Goal: Find specific fact: Find specific fact

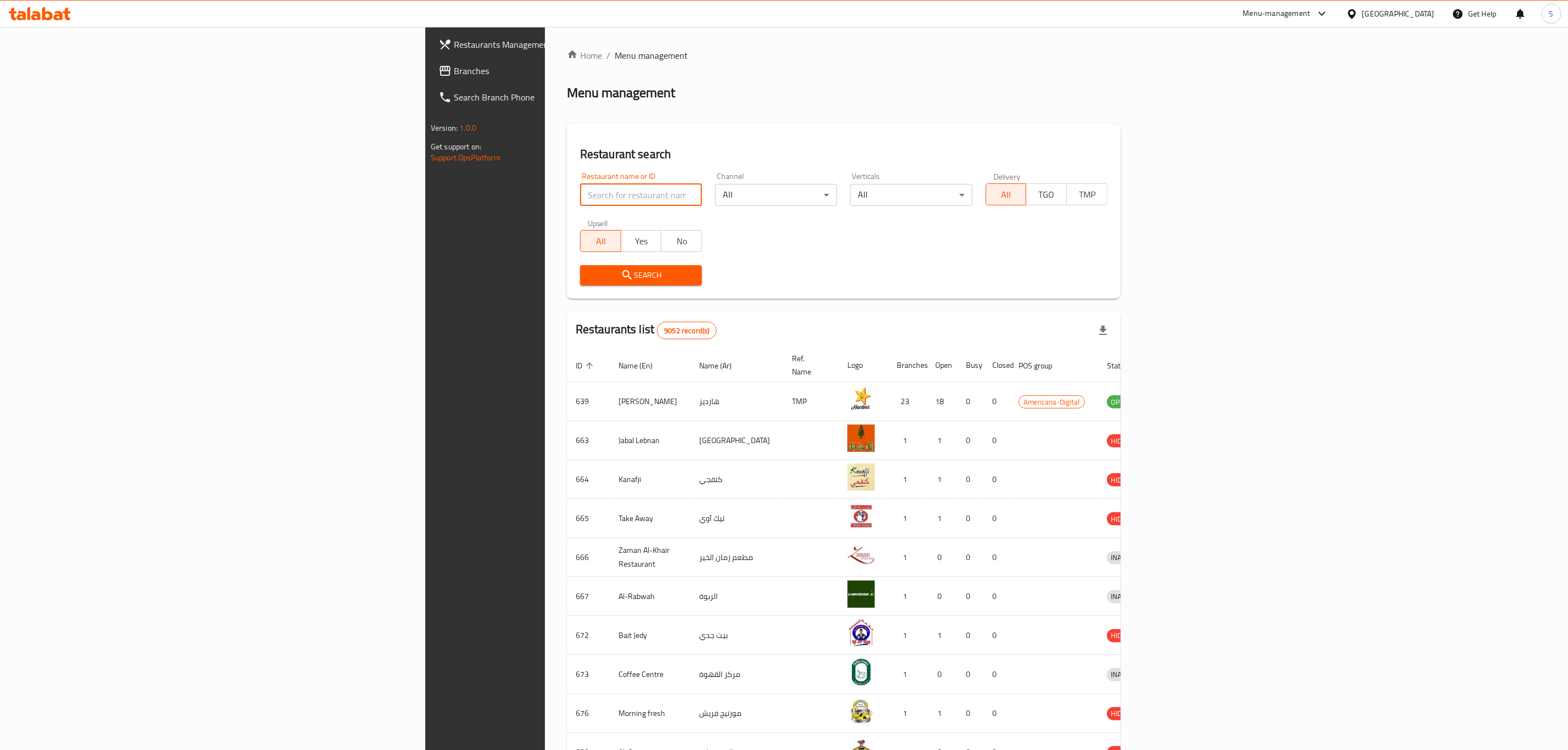
click at [580, 197] on input "search" at bounding box center [641, 195] width 122 height 22
click button "Search" at bounding box center [641, 276] width 122 height 20
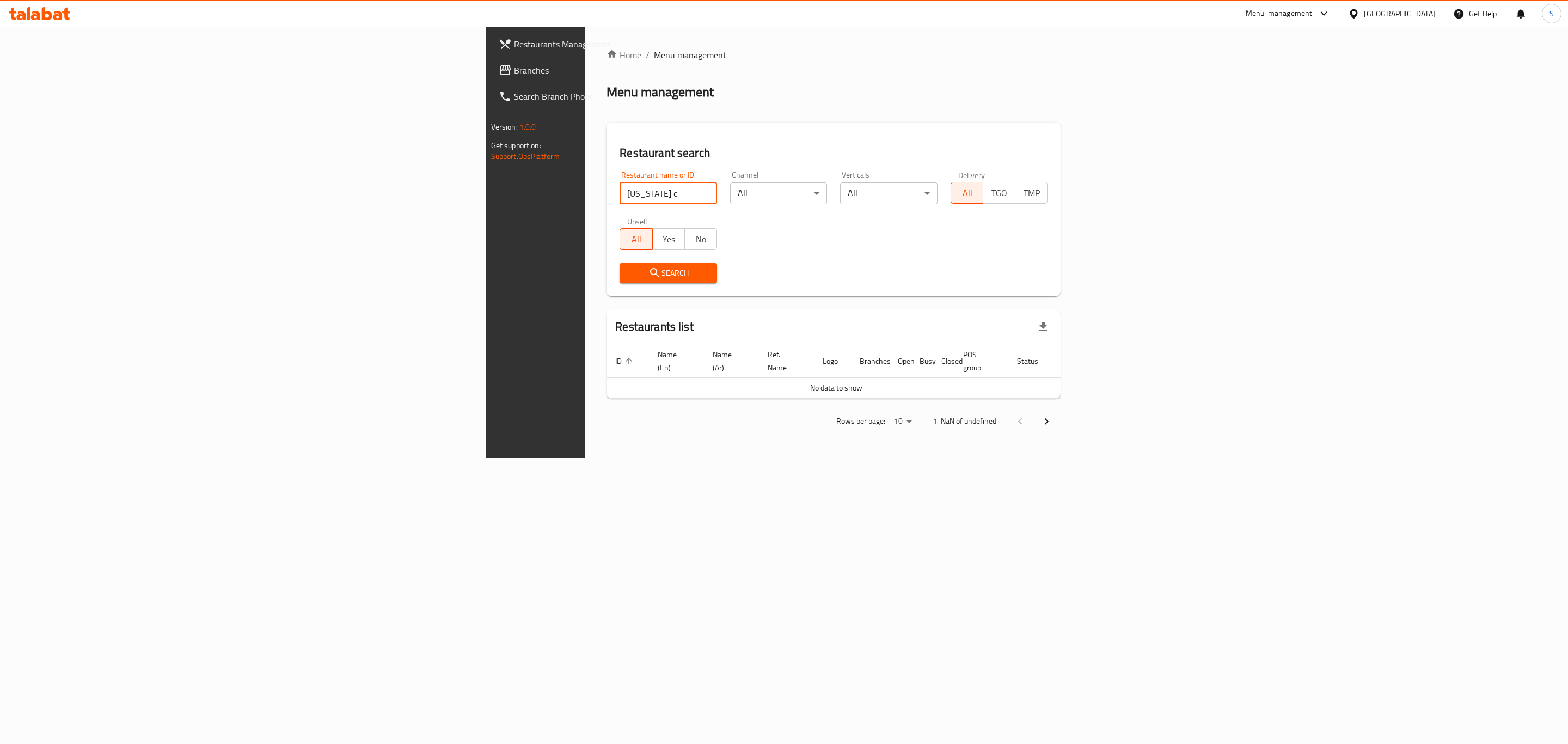
click at [620, 202] on input "[US_STATE] c" at bounding box center [668, 194] width 97 height 22
click button "Search" at bounding box center [668, 273] width 97 height 20
click at [620, 197] on input "[US_STATE] Chicken" at bounding box center [668, 194] width 97 height 22
type input "[US_STATE]"
click button "Search" at bounding box center [668, 273] width 97 height 20
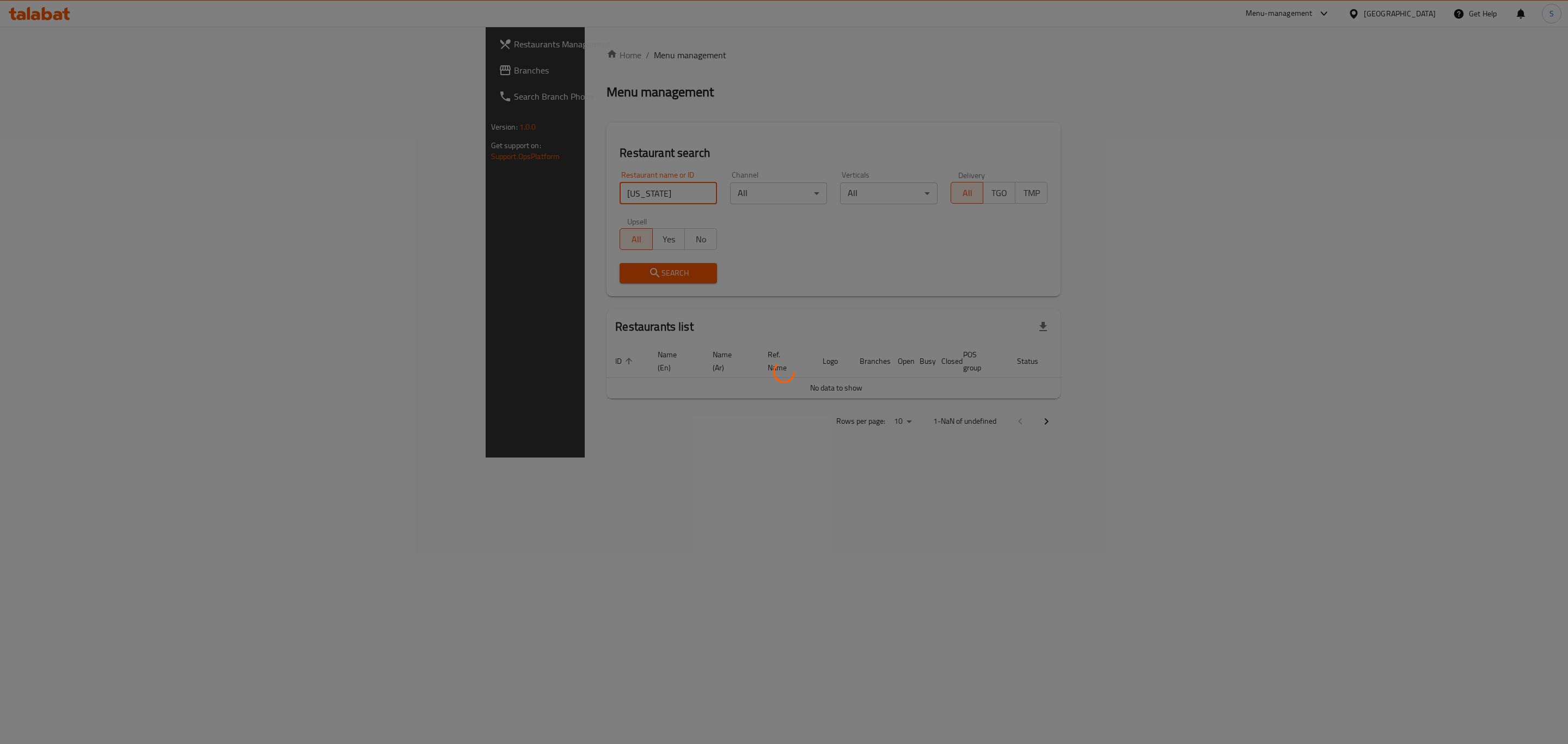
click at [662, 117] on div at bounding box center [784, 372] width 1568 height 744
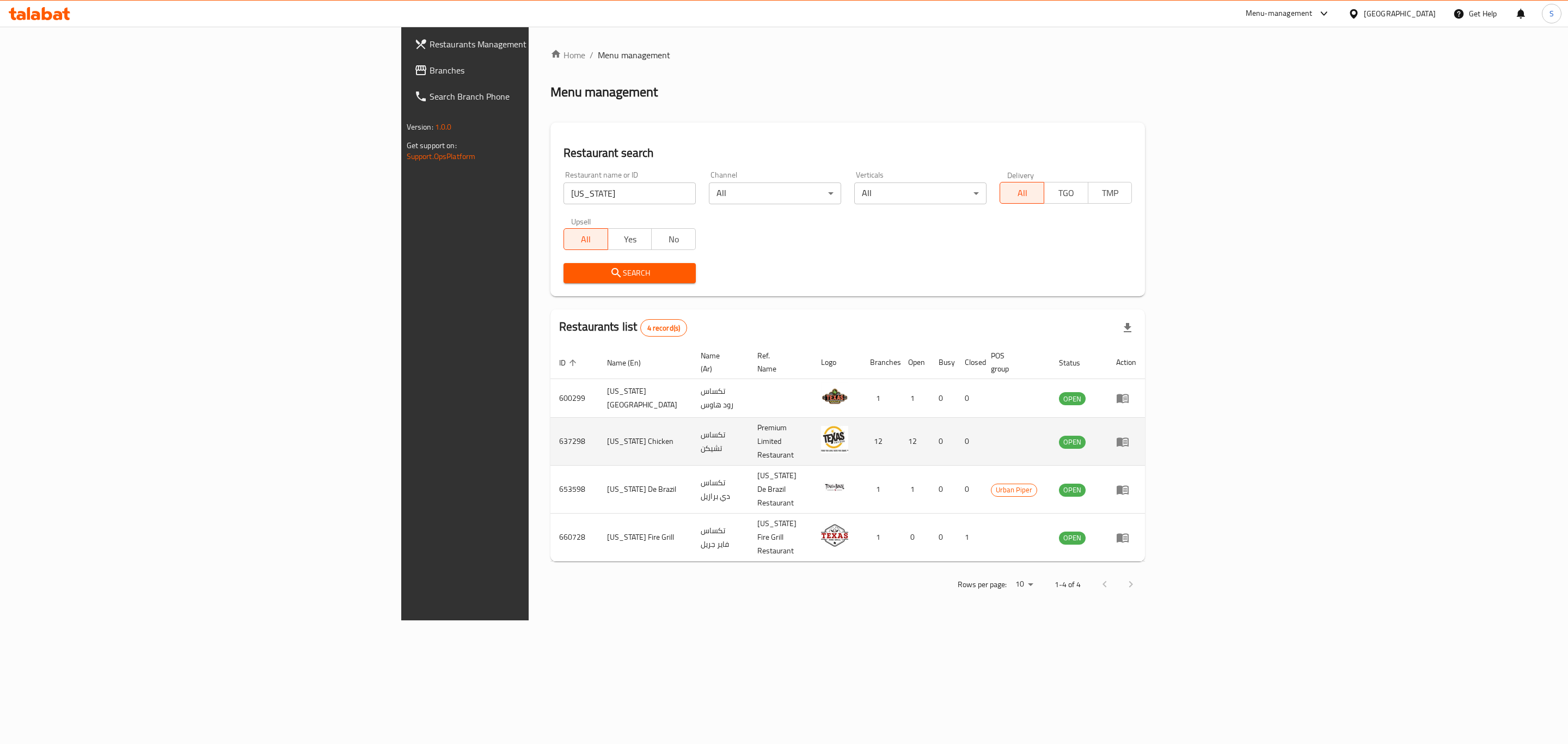
click at [550, 421] on td "637298" at bounding box center [574, 442] width 48 height 48
copy td "637298"
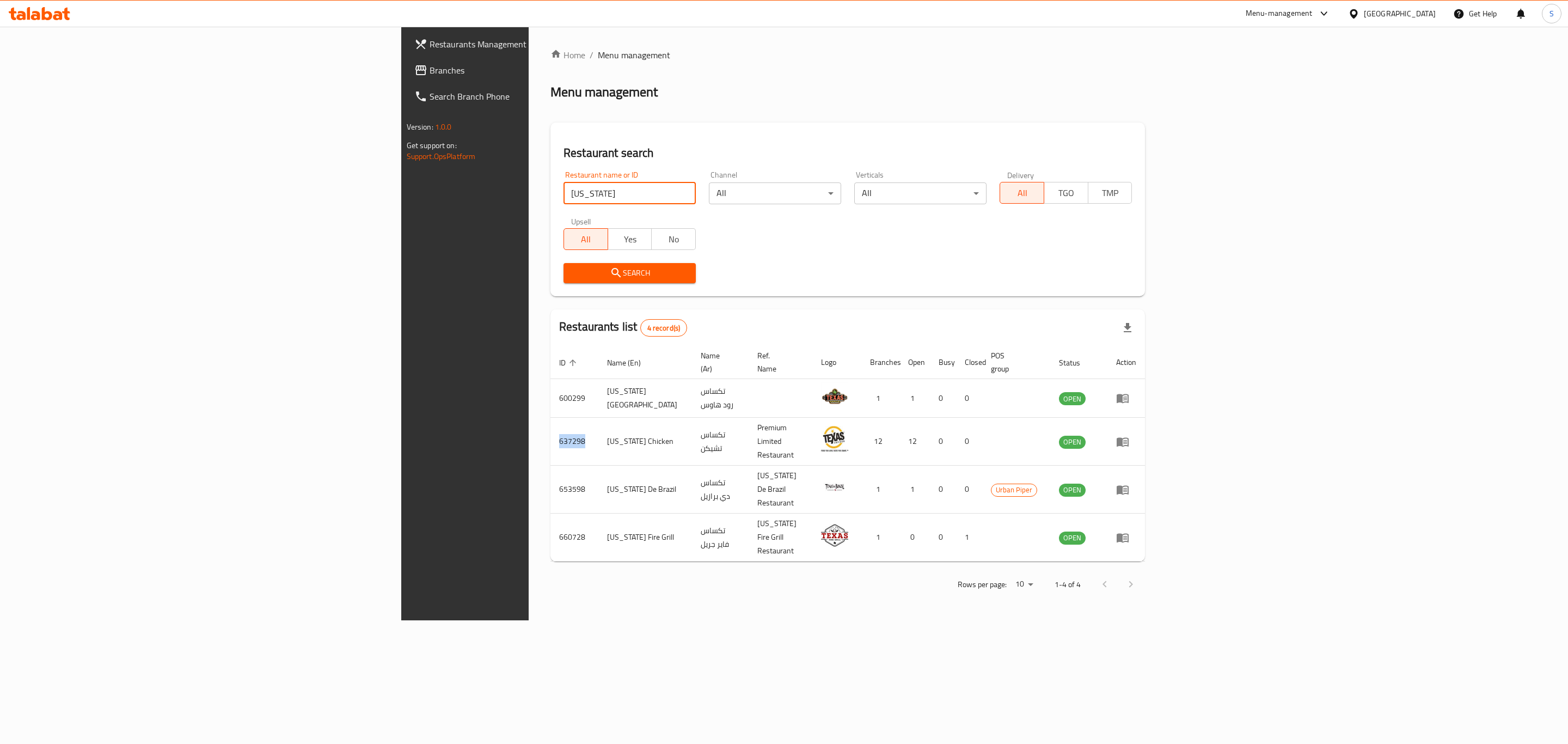
click at [583, 190] on input "[US_STATE]" at bounding box center [629, 194] width 133 height 22
click at [563, 190] on input "search" at bounding box center [629, 194] width 133 height 22
type input "burger king"
click button "Search" at bounding box center [629, 273] width 133 height 20
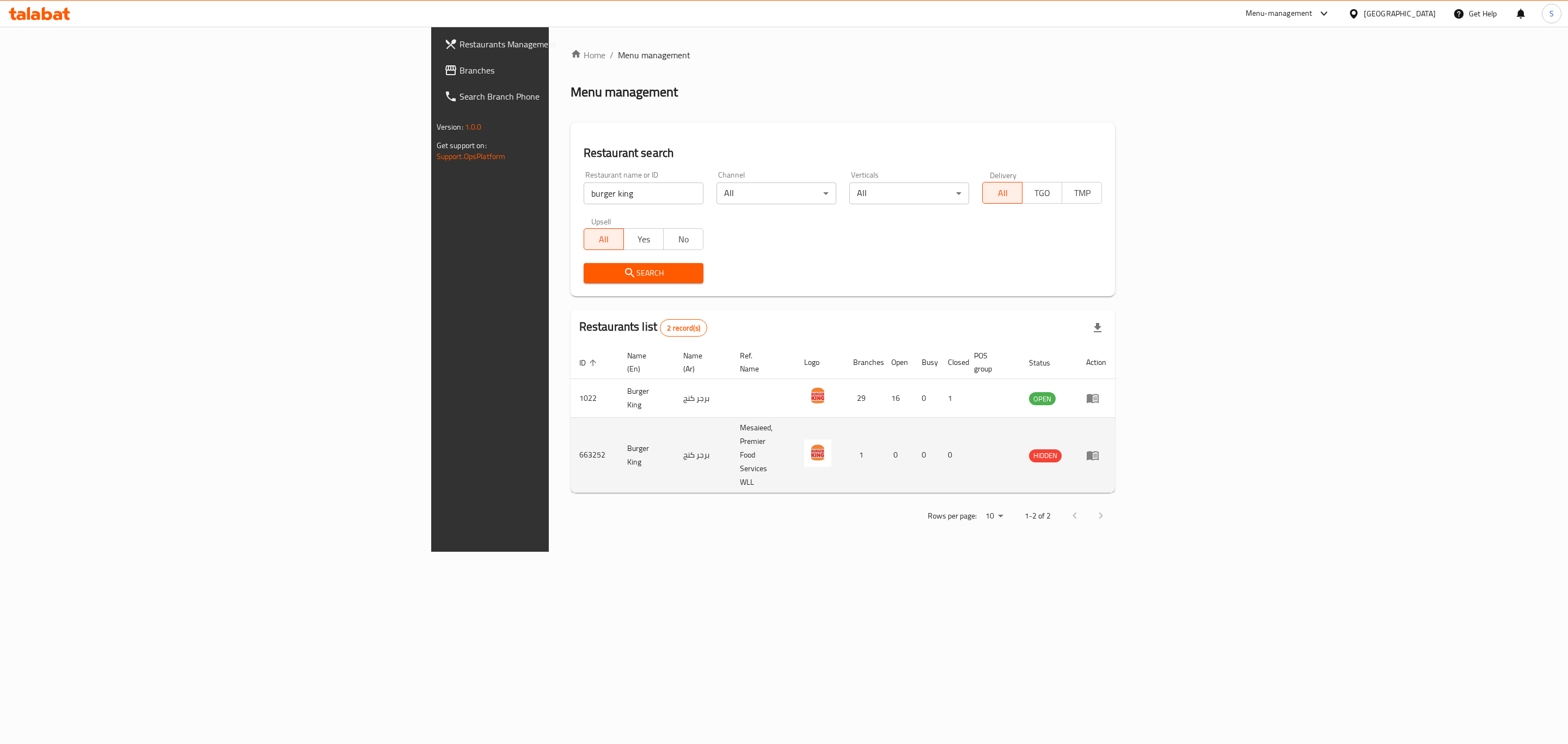
click at [571, 420] on td "663252" at bounding box center [594, 455] width 48 height 75
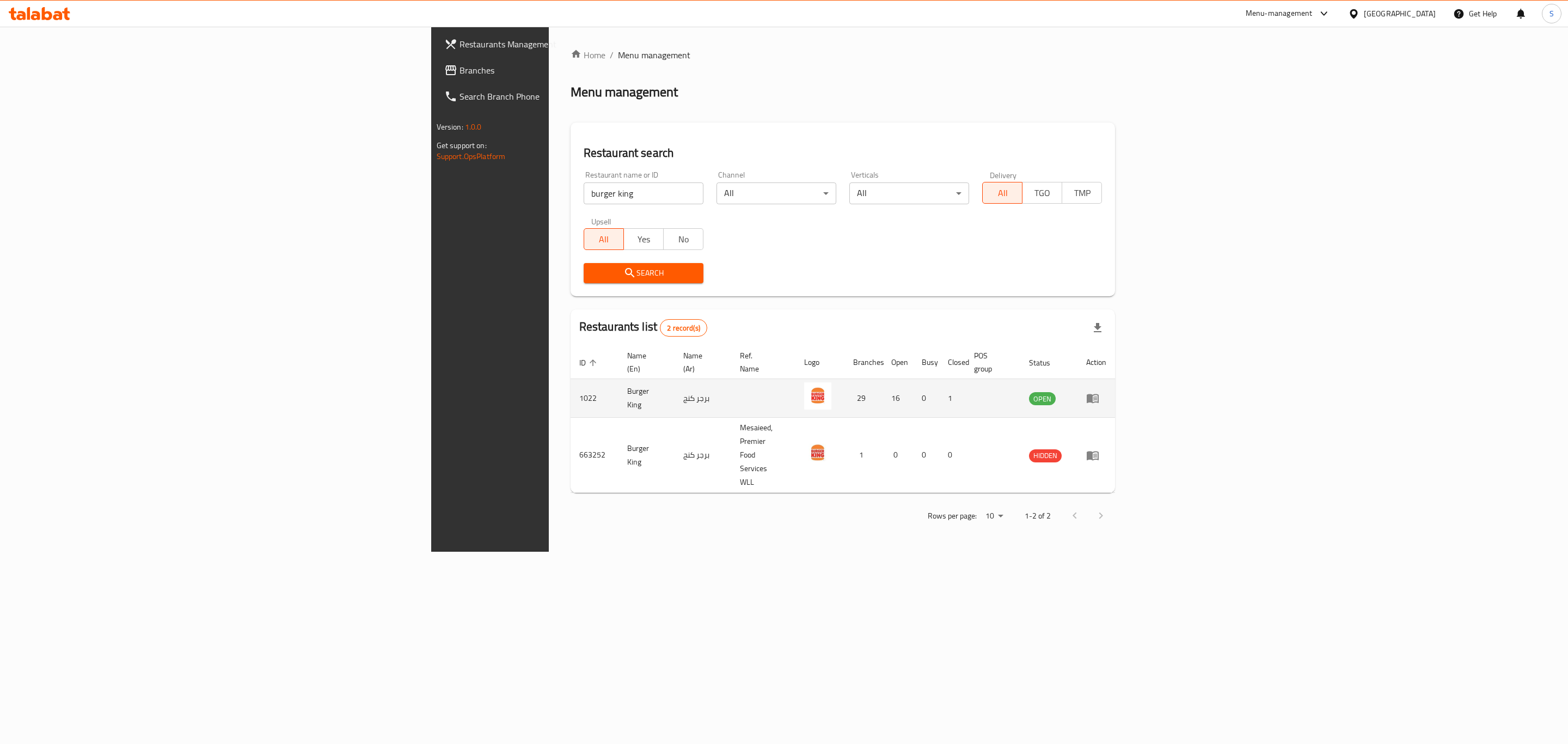
click at [571, 380] on td "1022" at bounding box center [594, 398] width 48 height 38
copy td "1022"
click at [584, 194] on input "burger king" at bounding box center [643, 194] width 120 height 22
click at [584, 188] on input "search" at bounding box center [643, 194] width 120 height 22
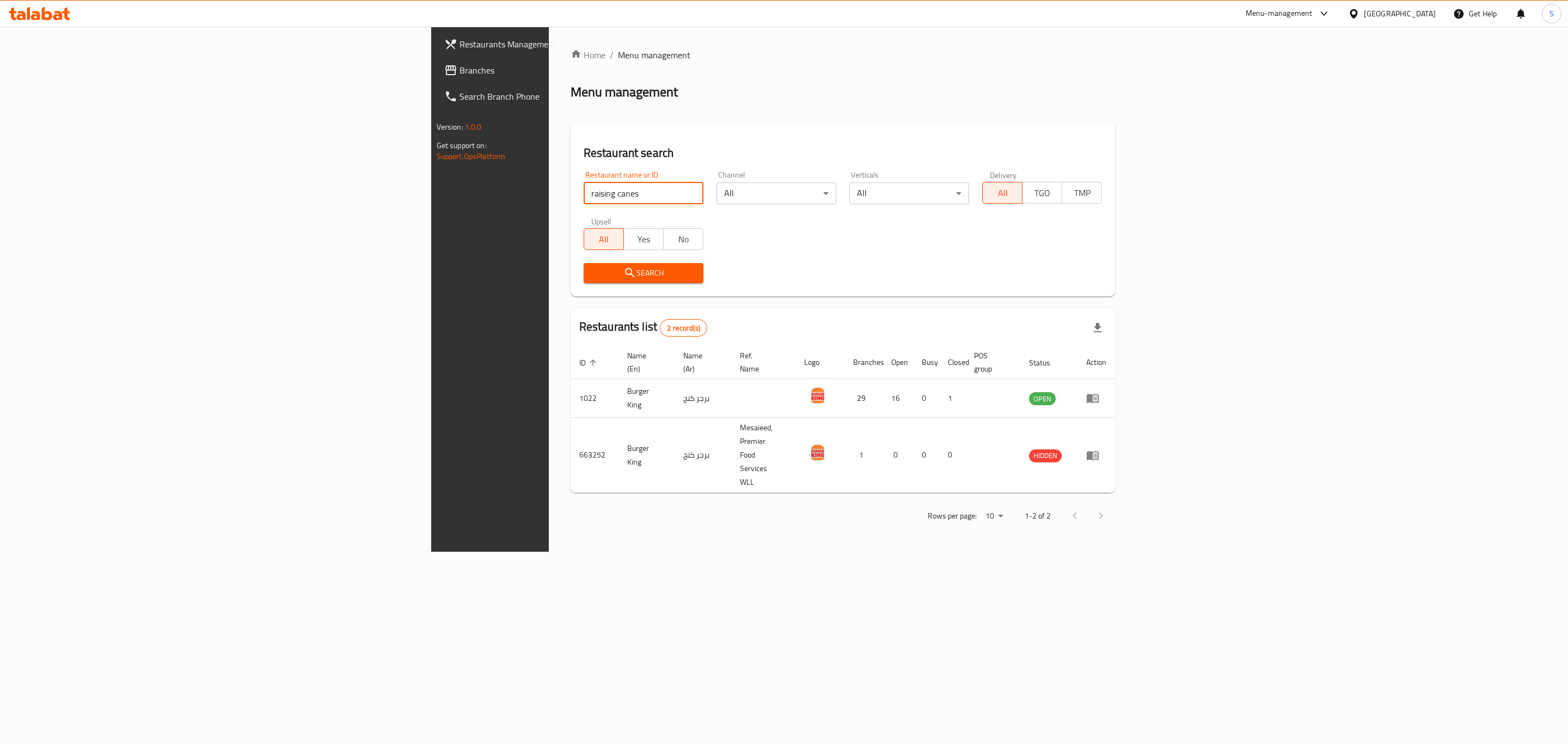
click button "Search" at bounding box center [643, 273] width 120 height 20
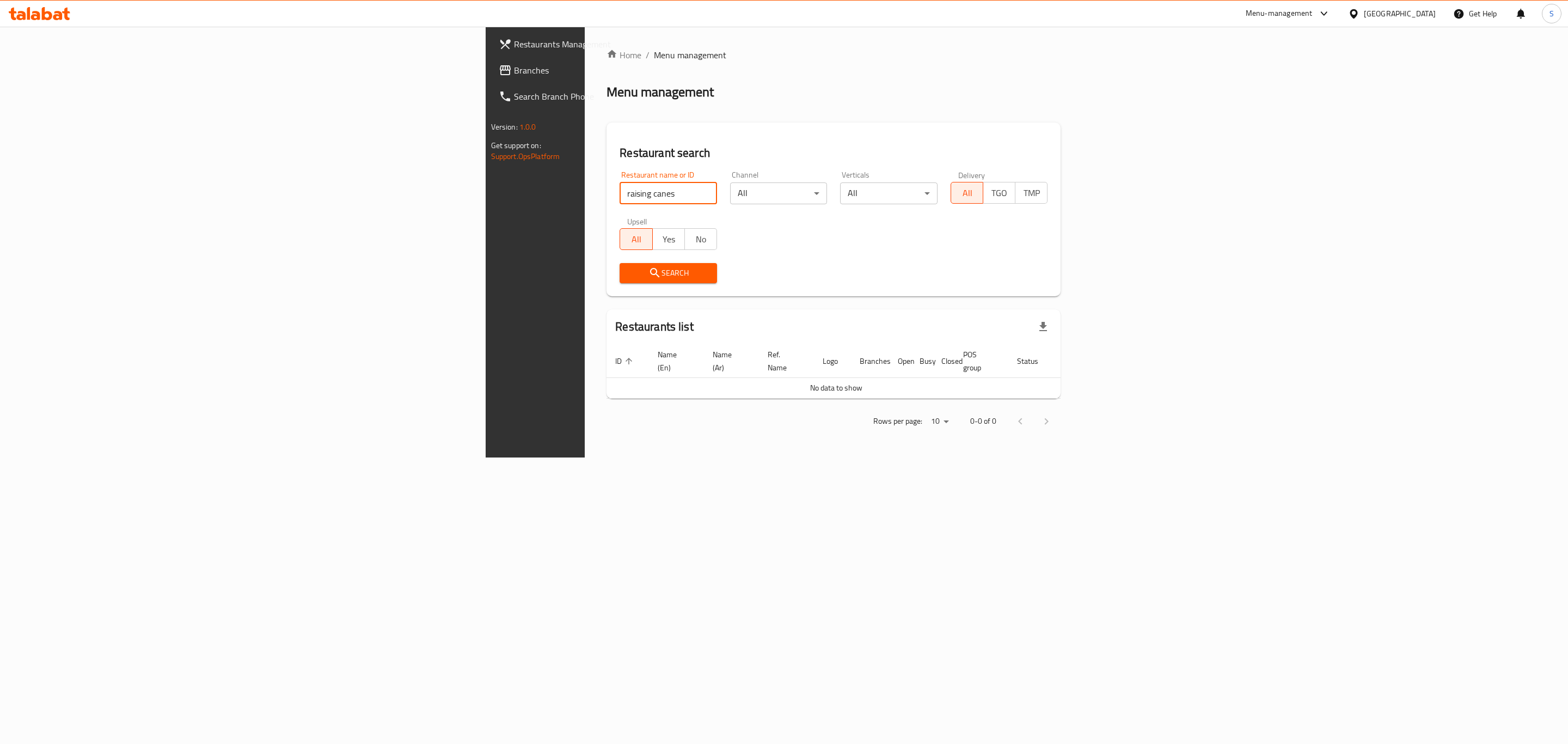
click at [620, 190] on input "raising canes" at bounding box center [668, 194] width 97 height 22
click button "Search" at bounding box center [668, 273] width 97 height 20
type input "raising cane"
click button "Search" at bounding box center [668, 273] width 97 height 20
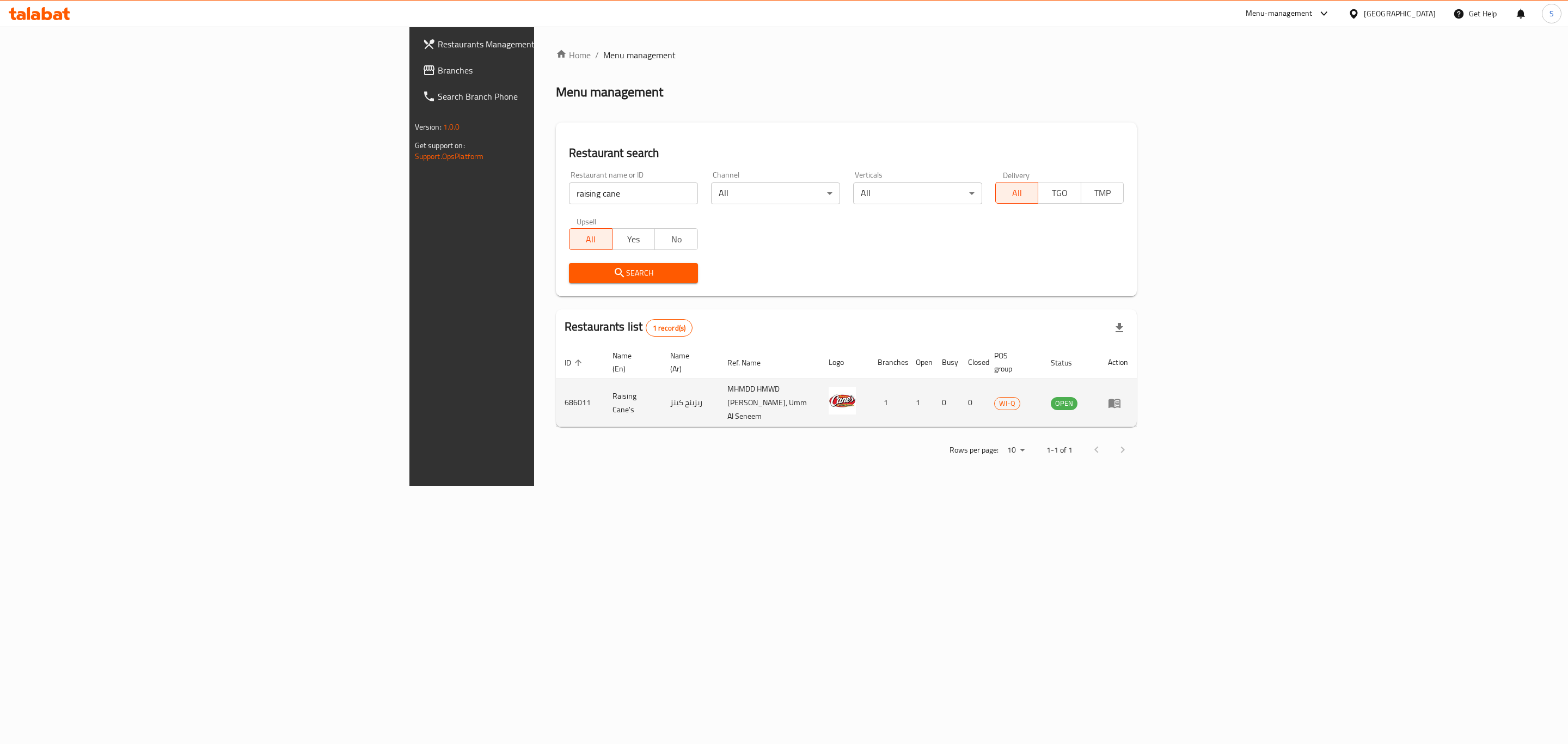
click at [556, 389] on td "686011" at bounding box center [580, 403] width 48 height 48
copy td "686011"
click at [580, 191] on input "raising cane" at bounding box center [634, 194] width 129 height 22
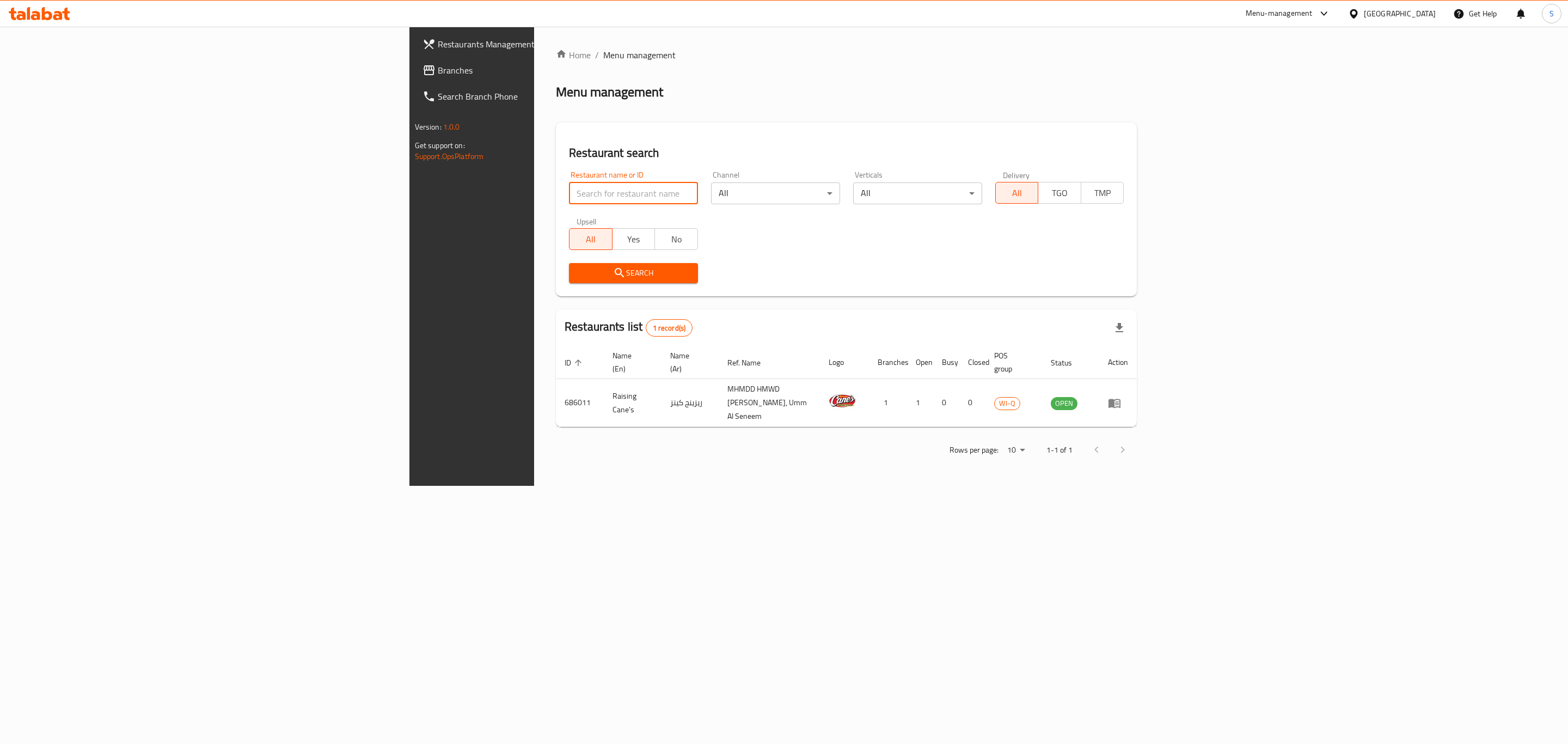
click at [569, 193] on input "search" at bounding box center [634, 194] width 129 height 22
type input "shake shack"
click button "Search" at bounding box center [634, 273] width 129 height 20
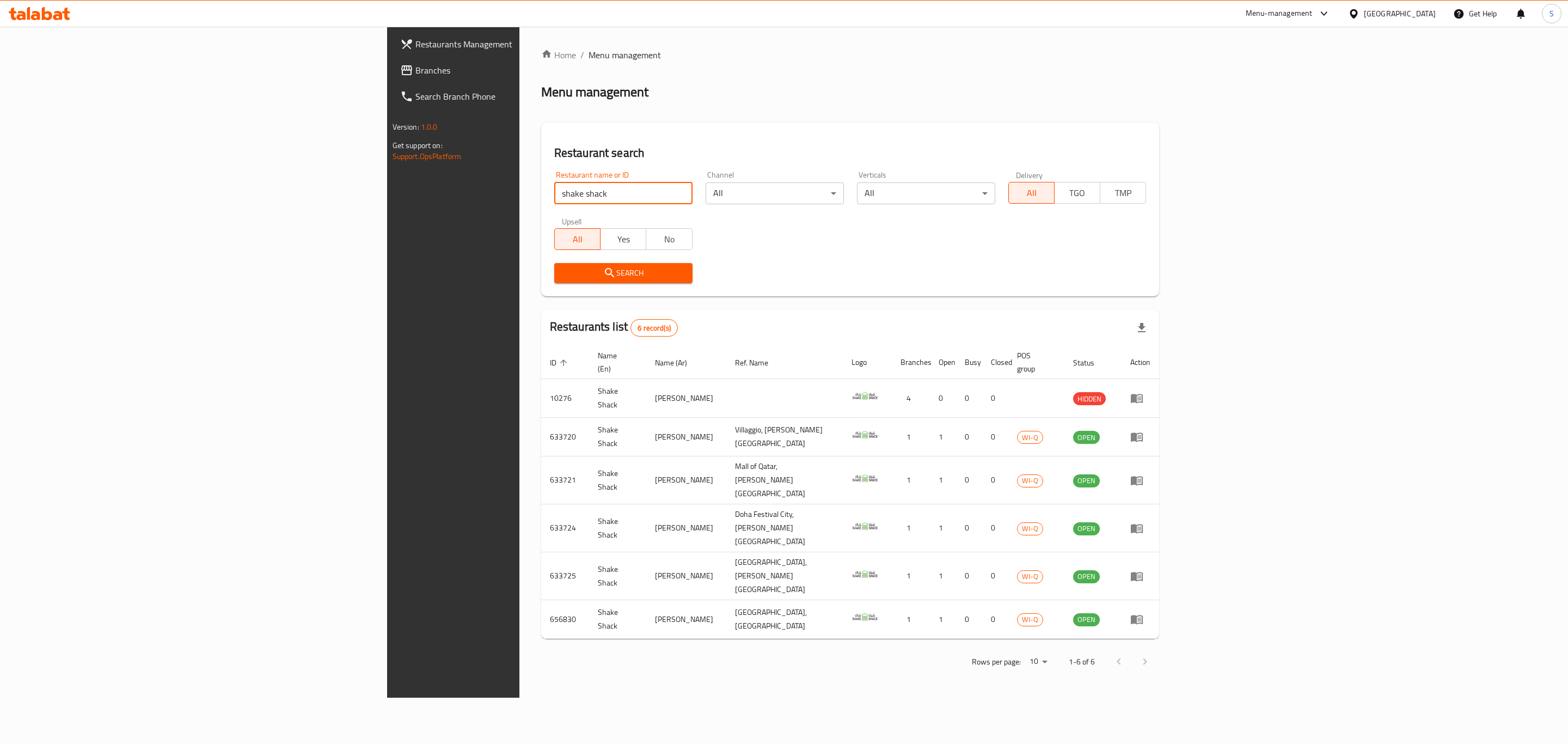
drag, startPoint x: 373, startPoint y: 189, endPoint x: 99, endPoint y: 173, distance: 274.5
click at [387, 173] on div "Restaurants Management Branches Search Branch Phone Version: 1.0.0 Get support …" at bounding box center [784, 362] width 795 height 671
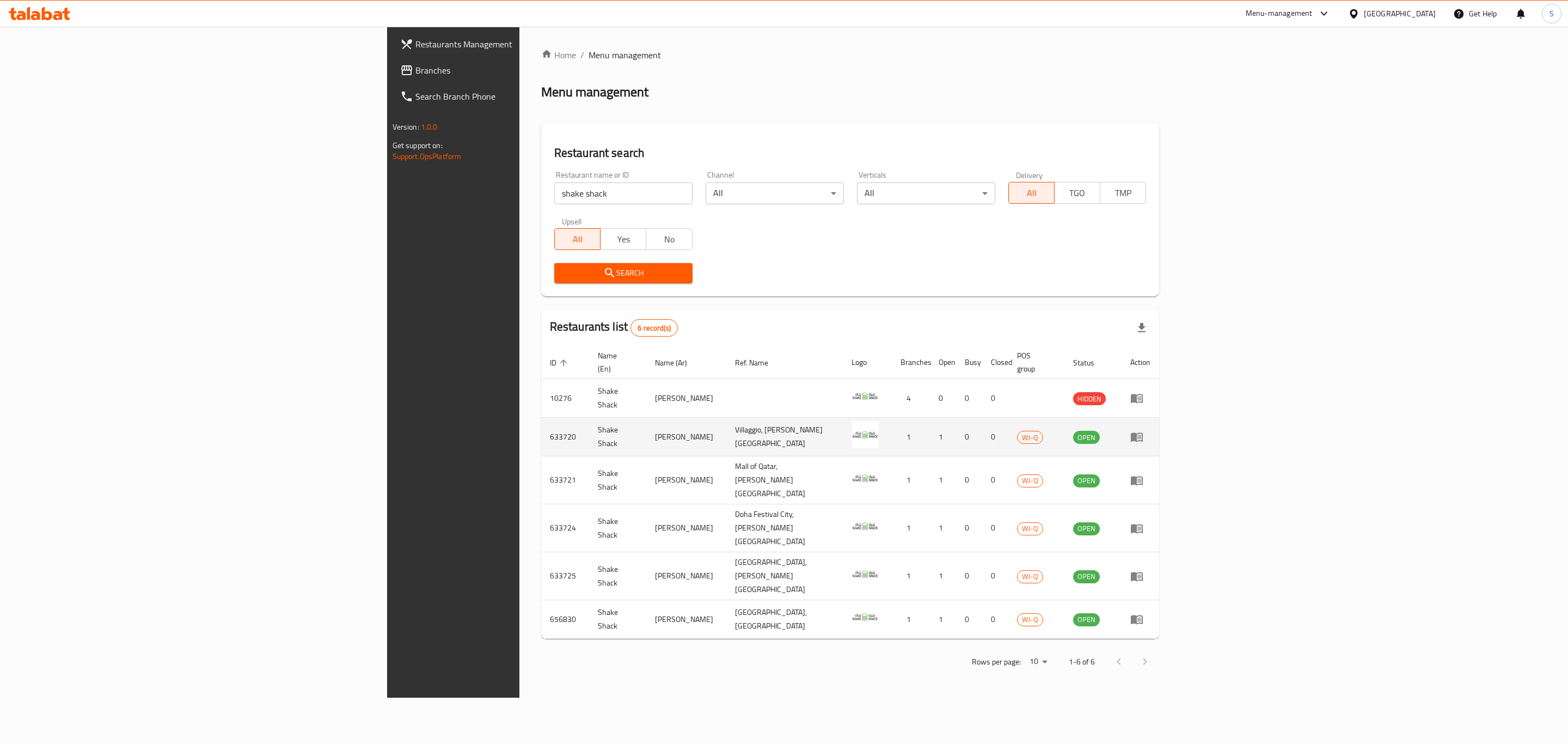
click at [542, 423] on td "633720" at bounding box center [565, 437] width 48 height 38
copy td "633720"
drag, startPoint x: 402, startPoint y: 185, endPoint x: 199, endPoint y: 190, distance: 203.1
click at [387, 190] on div "Restaurants Management Branches Search Branch Phone Version: 1.0.0 Get support …" at bounding box center [784, 362] width 795 height 671
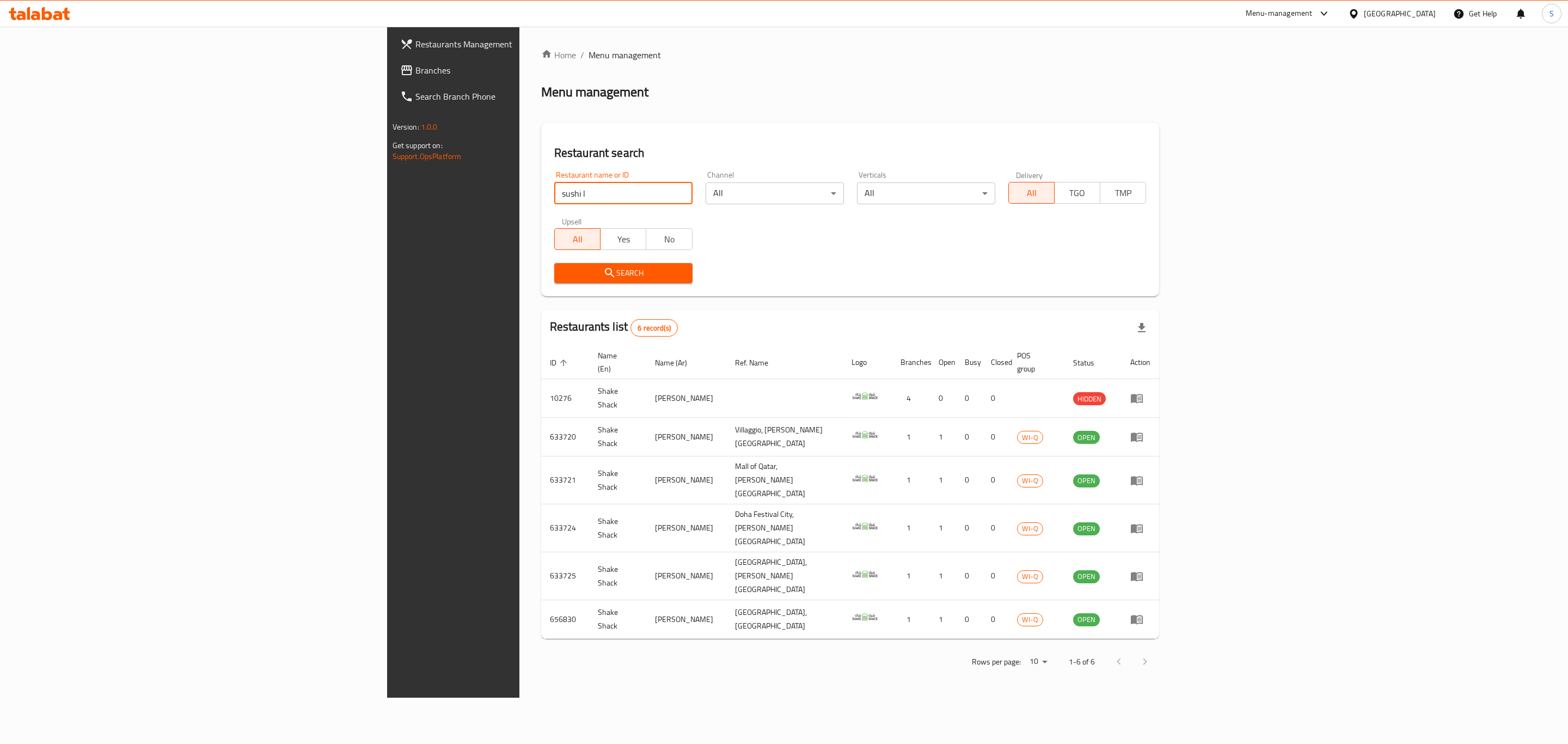
type input "[GEOGRAPHIC_DATA]"
click button "Search" at bounding box center [623, 273] width 138 height 20
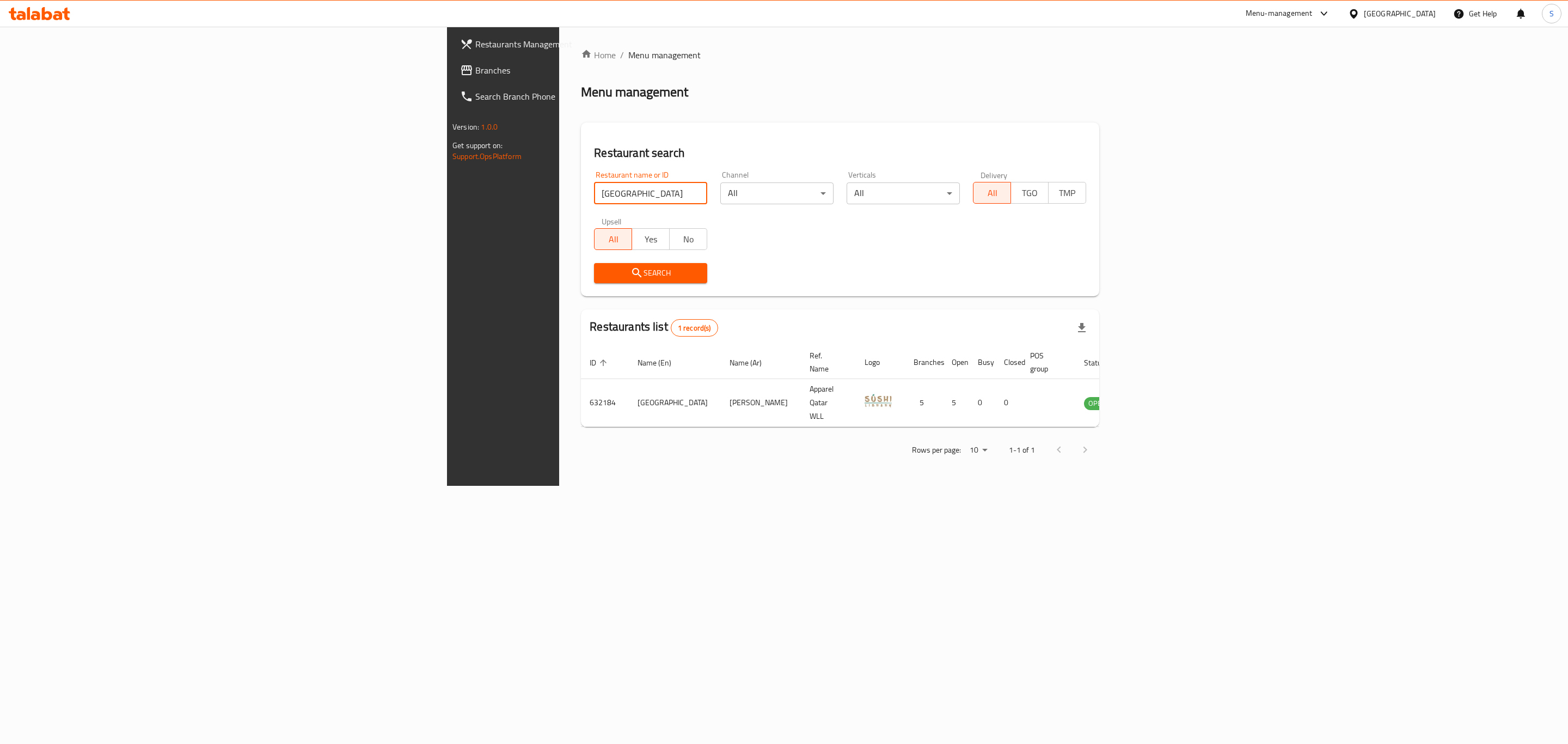
drag, startPoint x: 376, startPoint y: 191, endPoint x: 152, endPoint y: 196, distance: 224.1
click at [447, 196] on div "Restaurants Management Branches Search Branch Phone Version: 1.0.0 Get support …" at bounding box center [784, 256] width 674 height 459
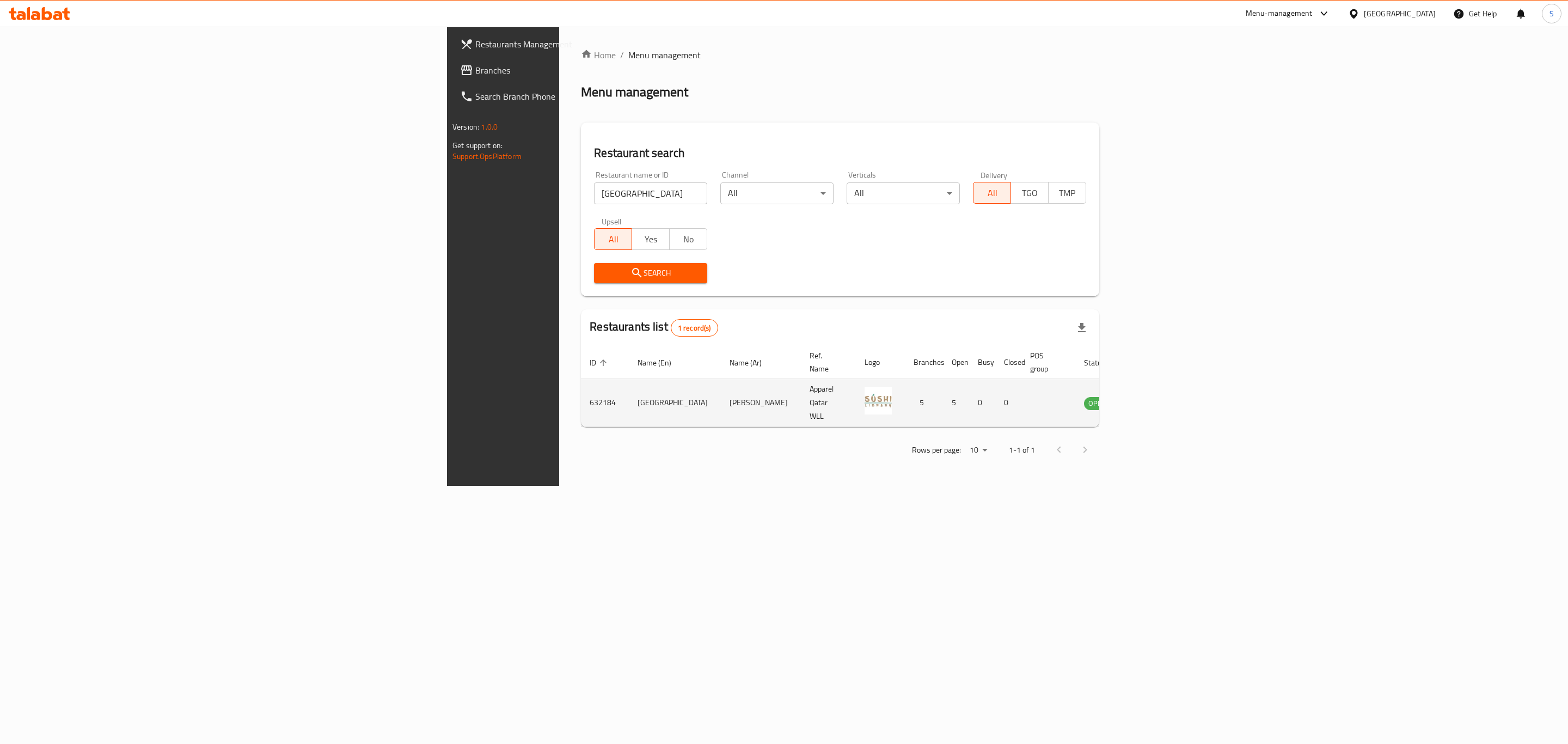
click at [581, 387] on td "632184" at bounding box center [605, 403] width 48 height 48
copy td "632184"
drag, startPoint x: 386, startPoint y: 186, endPoint x: 156, endPoint y: 177, distance: 230.2
click at [447, 177] on div "Restaurants Management Branches Search Branch Phone Version: 1.0.0 Get support …" at bounding box center [784, 256] width 674 height 459
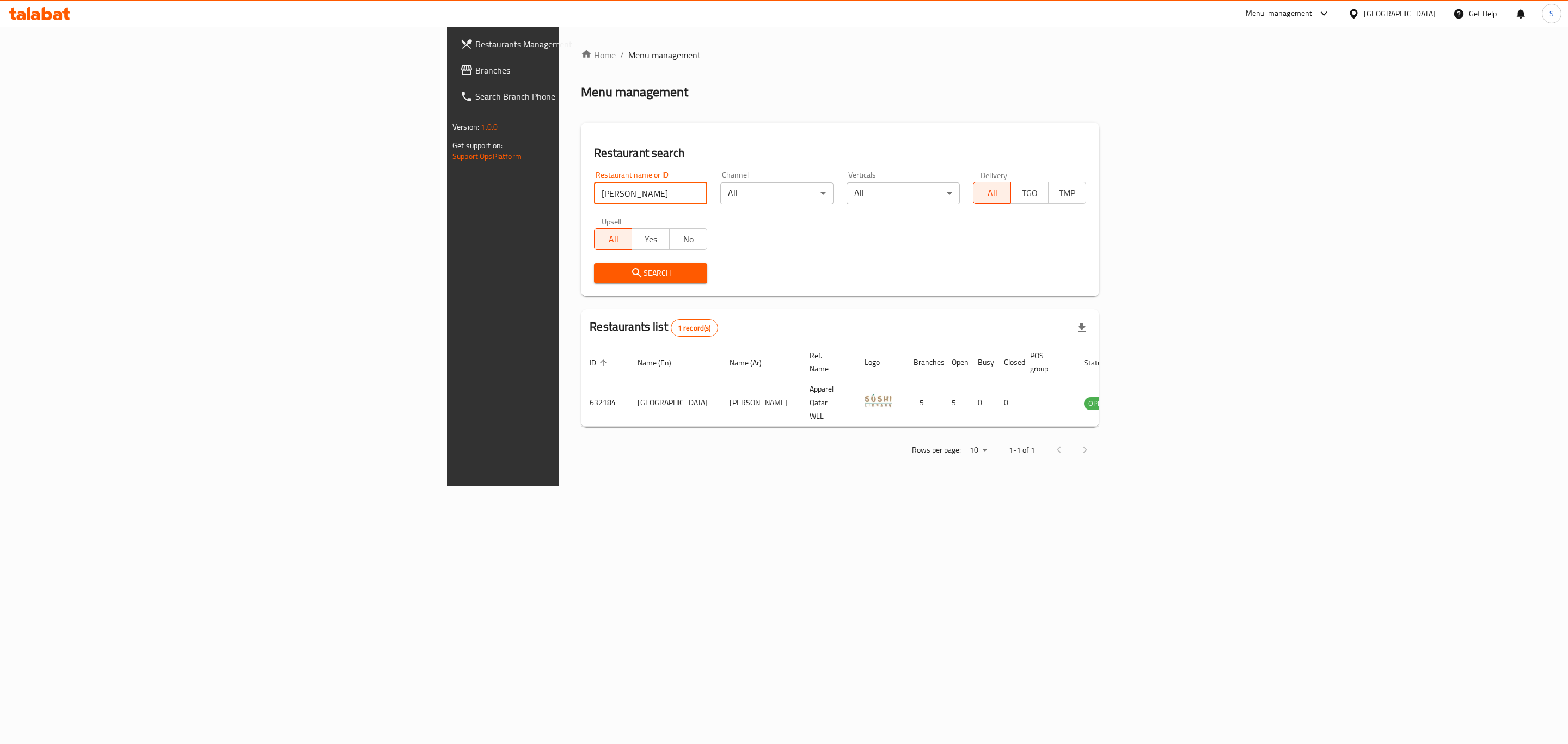
type input "[PERSON_NAME]"
click button "Search" at bounding box center [650, 273] width 113 height 20
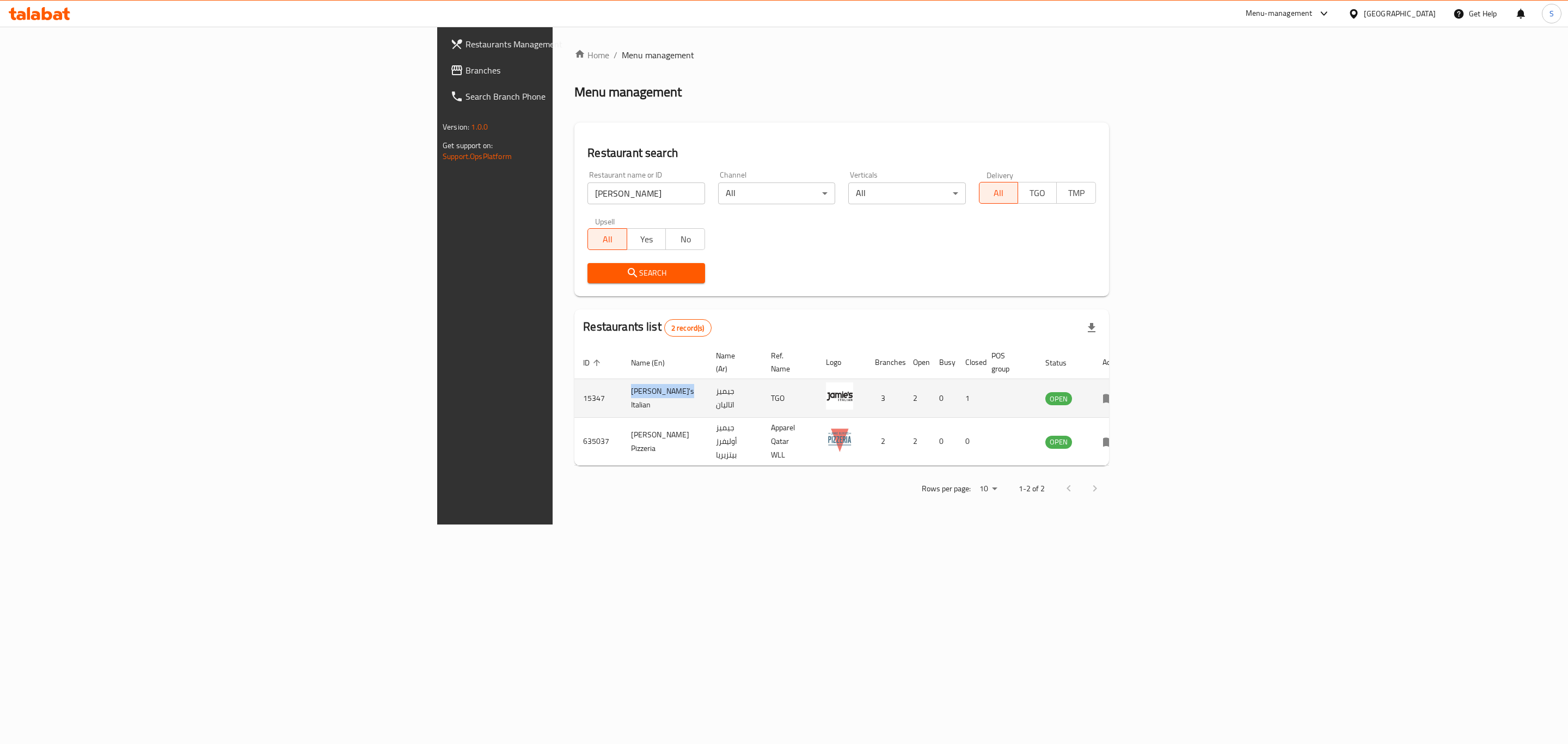
drag, startPoint x: 336, startPoint y: 389, endPoint x: 399, endPoint y: 391, distance: 63.0
click at [623, 391] on td "[PERSON_NAME]'s Italian" at bounding box center [665, 398] width 85 height 38
copy td "[PERSON_NAME]'s Italian"
click at [574, 380] on td "15347" at bounding box center [598, 398] width 48 height 38
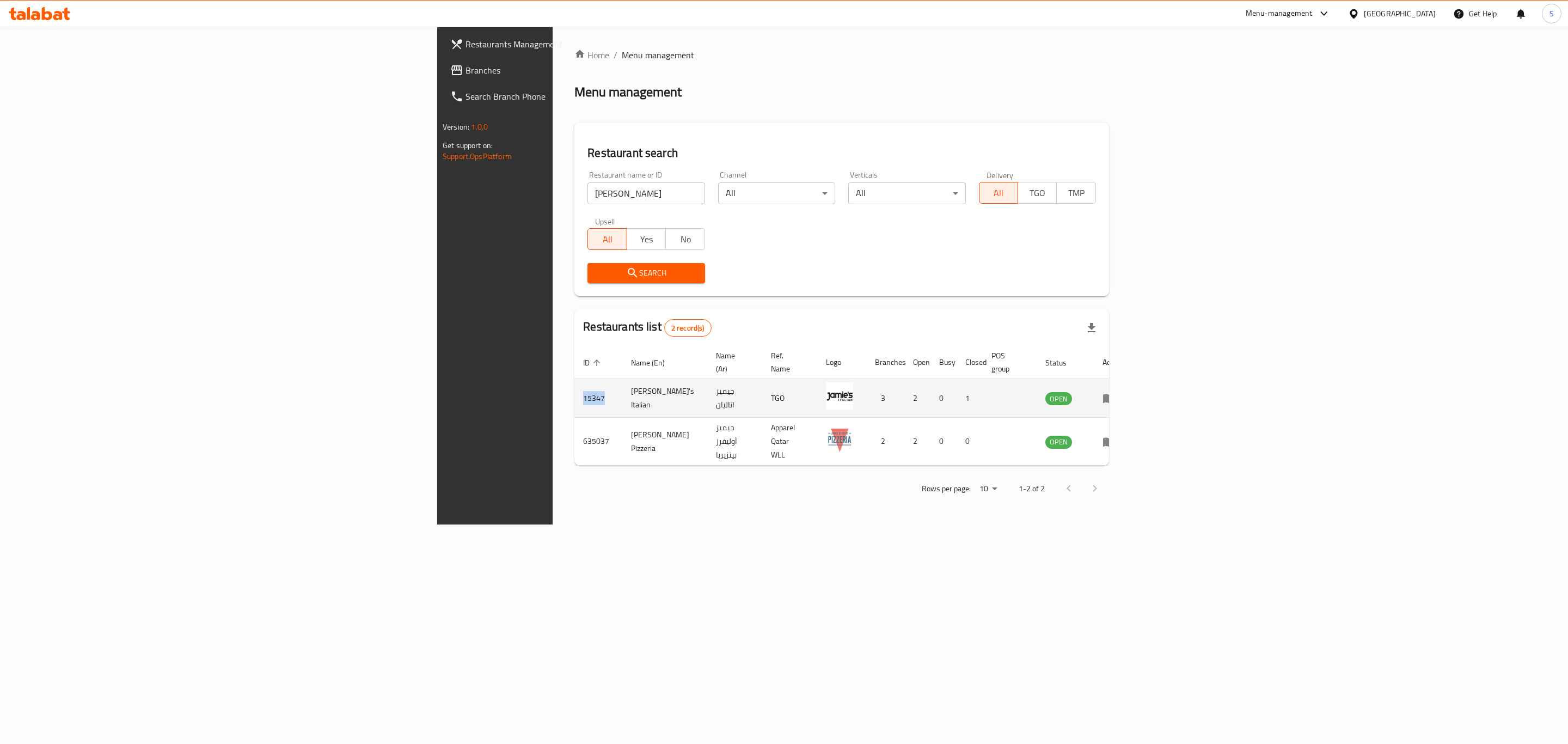
copy td "15347"
